Goal: Find contact information: Find contact information

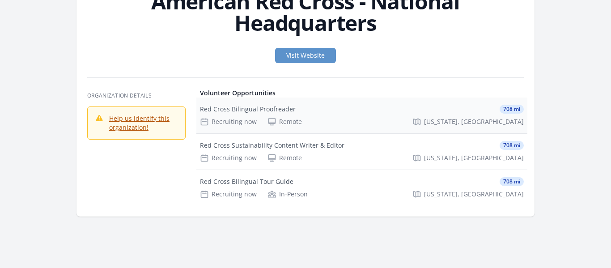
scroll to position [68, 0]
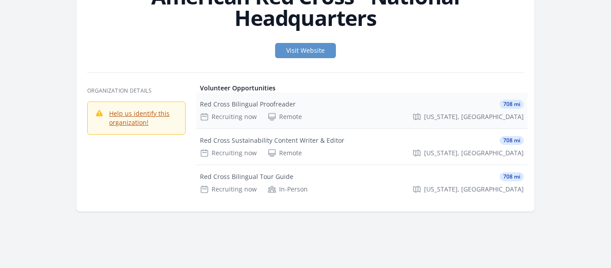
click at [238, 102] on div "Red Cross Bilingual Proofreader" at bounding box center [248, 104] width 96 height 9
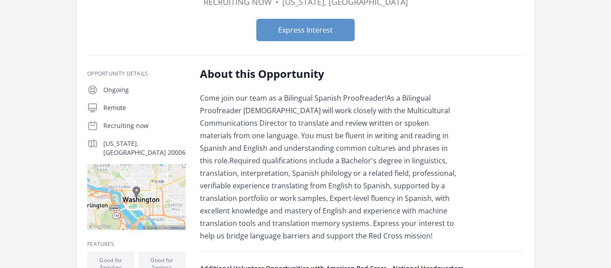
scroll to position [114, 0]
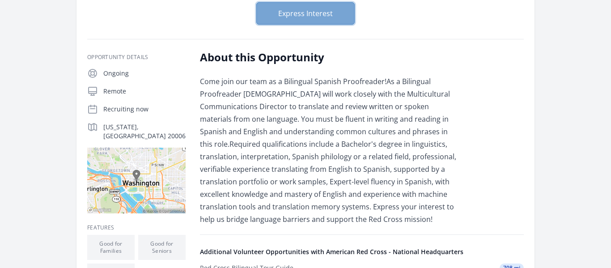
click at [321, 9] on button "Express Interest" at bounding box center [305, 13] width 98 height 22
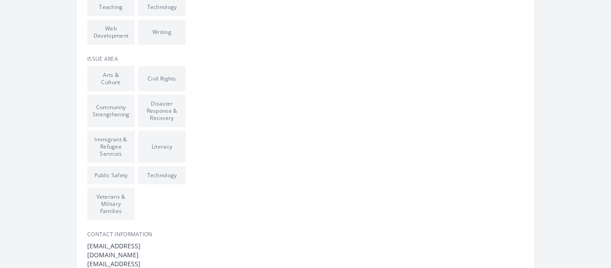
scroll to position [525, 0]
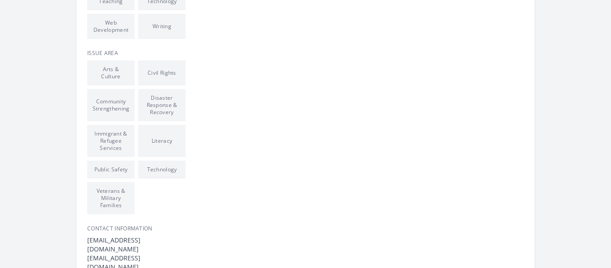
drag, startPoint x: 182, startPoint y: 231, endPoint x: 89, endPoint y: 232, distance: 93.0
click at [88, 236] on dt "Nhqvolmobilization@redcross.org" at bounding box center [136, 245] width 98 height 18
drag, startPoint x: 90, startPoint y: 232, endPoint x: 153, endPoint y: 231, distance: 62.2
click at [153, 236] on dt "Nhqvolmobilization@redcross.org" at bounding box center [136, 245] width 98 height 18
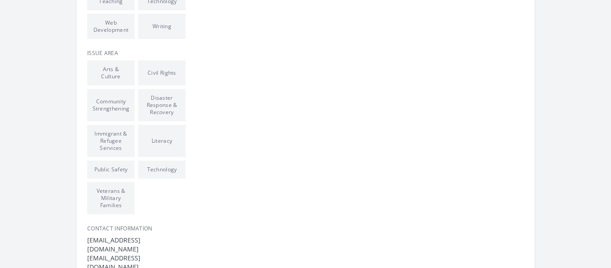
drag, startPoint x: 188, startPoint y: 244, endPoint x: 89, endPoint y: 241, distance: 99.8
copy dd "Nhqvolmobilization@redcross.org"
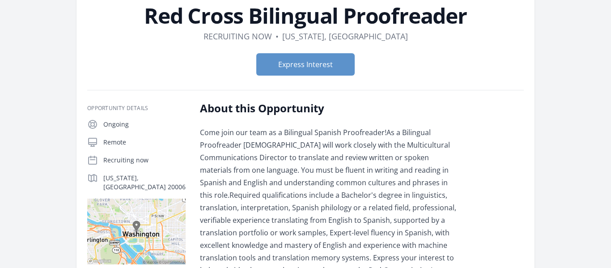
scroll to position [0, 0]
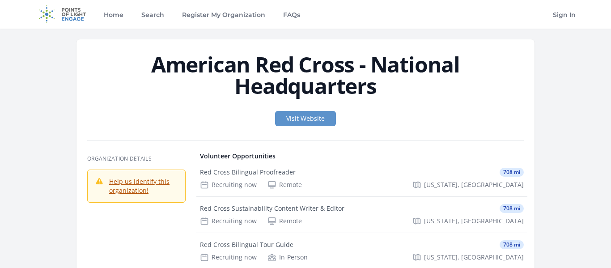
scroll to position [72, 0]
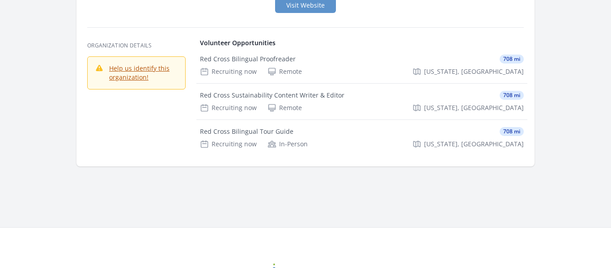
scroll to position [114, 0]
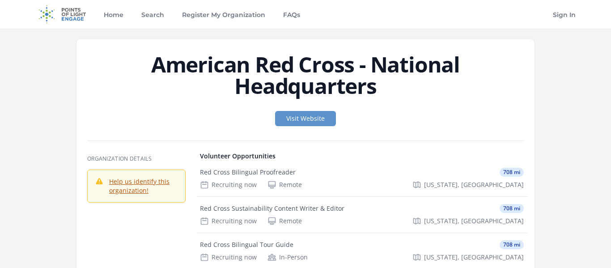
scroll to position [111, 0]
